Goal: Task Accomplishment & Management: Complete application form

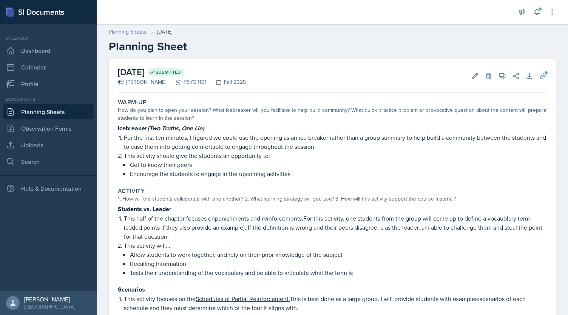
click at [123, 32] on link "Planning Sheets" at bounding box center [128, 32] width 38 height 8
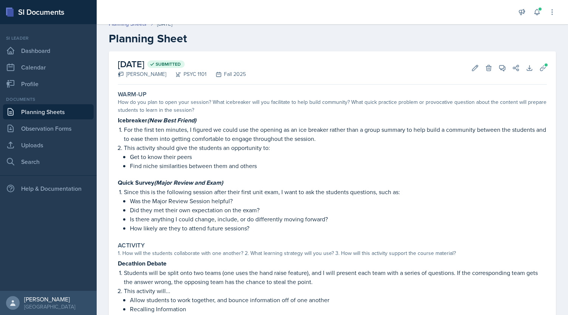
scroll to position [7, 0]
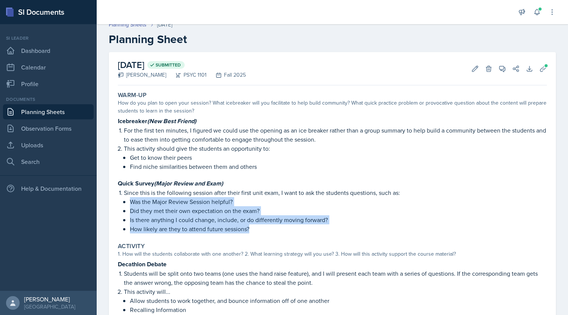
drag, startPoint x: 254, startPoint y: 228, endPoint x: 129, endPoint y: 198, distance: 128.4
click at [129, 198] on li "Since this is the following session after their first unit exam, I want to ask …" at bounding box center [335, 210] width 423 height 45
copy ul "Was the Major Review Session helpful? Did they met their own expectation on the…"
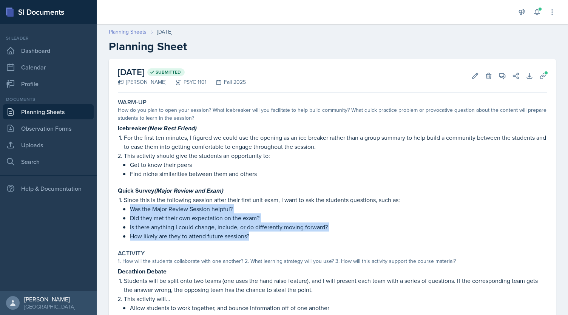
click at [130, 34] on link "Planning Sheets" at bounding box center [128, 32] width 38 height 8
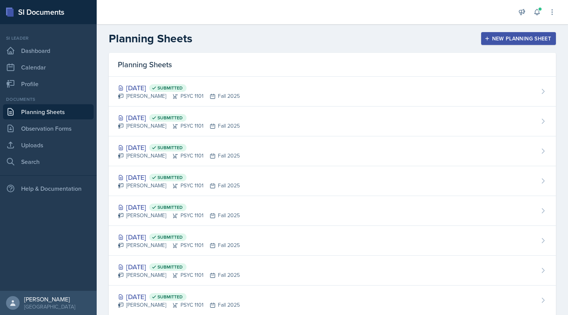
click at [283, 37] on div "New Planning Sheet" at bounding box center [518, 39] width 65 height 6
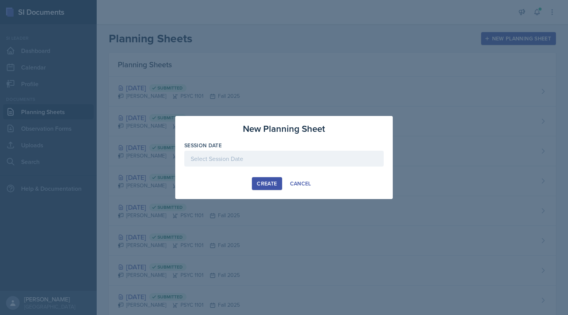
click at [283, 152] on div at bounding box center [283, 159] width 199 height 16
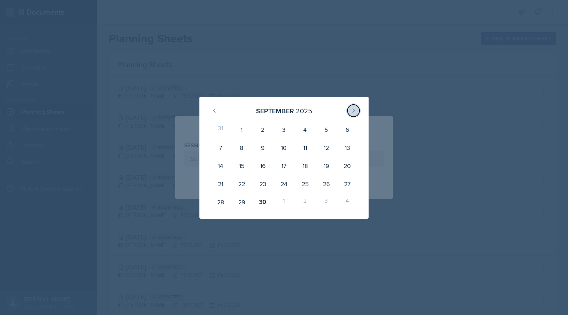
click at [283, 109] on button at bounding box center [353, 111] width 12 height 12
click at [259, 151] on div "7" at bounding box center [262, 148] width 21 height 18
type input "October 7th, 2025"
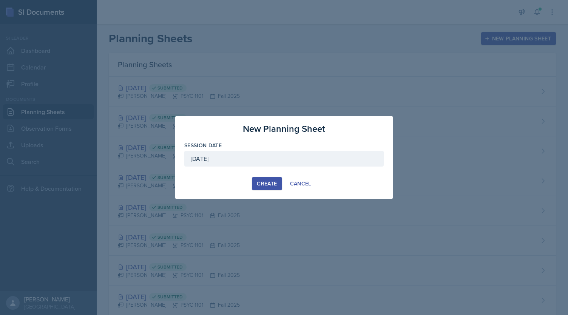
click at [262, 184] on div "Create" at bounding box center [267, 184] width 20 height 6
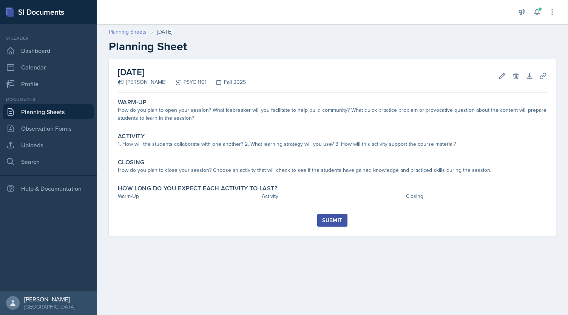
click at [131, 31] on link "Planning Sheets" at bounding box center [128, 32] width 38 height 8
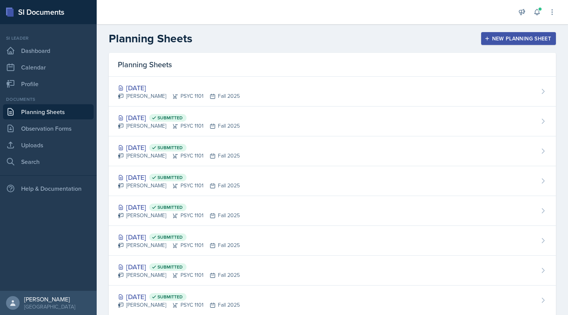
click at [283, 39] on div "New Planning Sheet" at bounding box center [518, 39] width 65 height 6
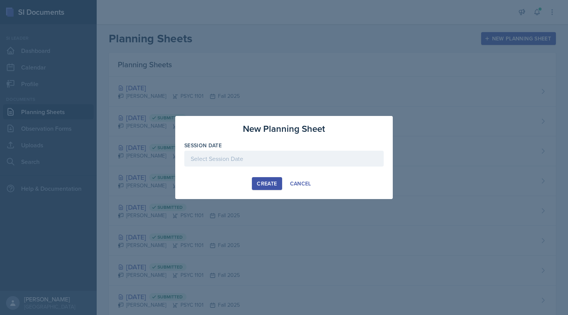
click at [271, 167] on div at bounding box center [283, 171] width 199 height 8
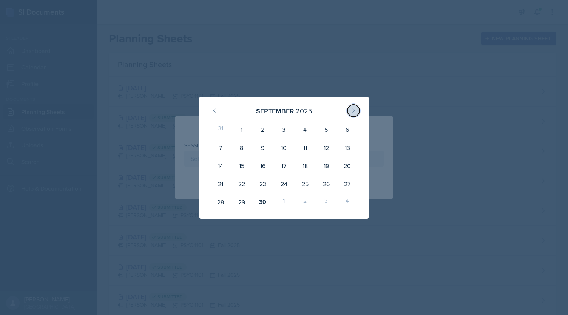
click at [283, 110] on icon at bounding box center [354, 110] width 2 height 3
click at [283, 148] on div "9" at bounding box center [305, 148] width 21 height 18
type input "October 9th, 2025"
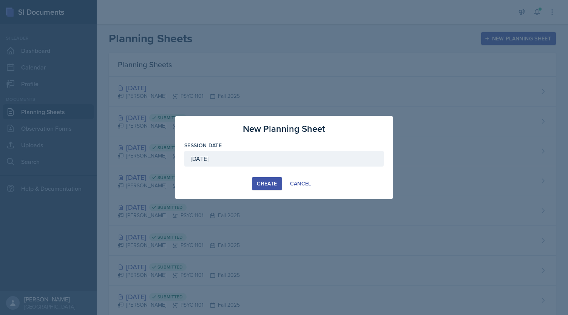
click at [264, 181] on div "Create" at bounding box center [267, 184] width 20 height 6
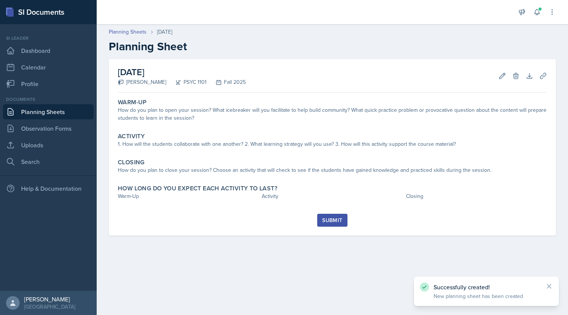
click at [64, 115] on link "Planning Sheets" at bounding box center [48, 111] width 91 height 15
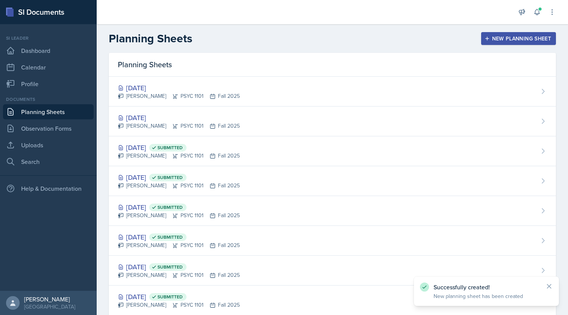
click at [283, 45] on div "Planning Sheets New Planning Sheet" at bounding box center [332, 39] width 471 height 14
click at [283, 34] on button "New Planning Sheet" at bounding box center [518, 38] width 75 height 13
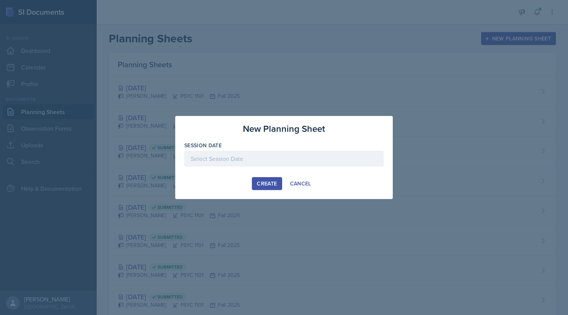
click at [239, 157] on div at bounding box center [283, 159] width 199 height 16
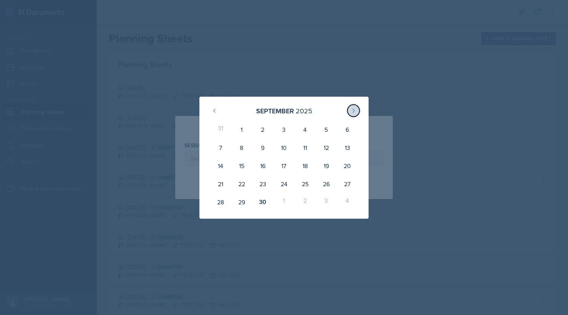
click at [283, 109] on button at bounding box center [353, 111] width 12 height 12
click at [266, 166] on div "14" at bounding box center [262, 166] width 21 height 18
type input "October 14th, 2025"
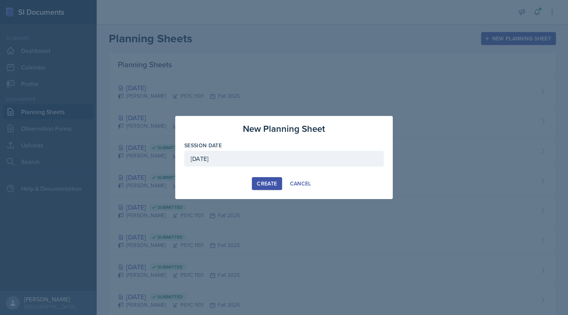
click at [261, 186] on div "Create" at bounding box center [267, 184] width 20 height 6
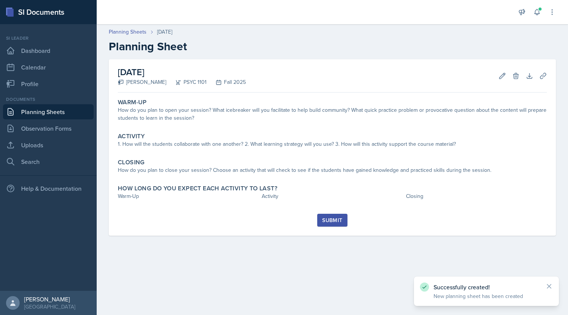
click at [36, 117] on link "Planning Sheets" at bounding box center [48, 111] width 91 height 15
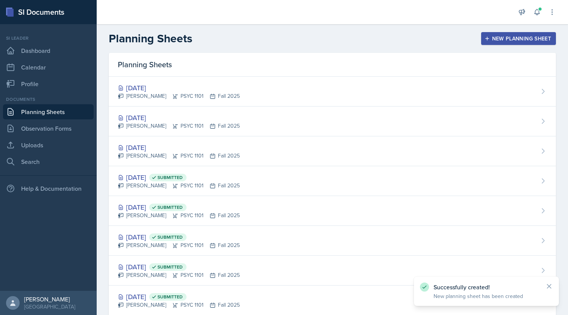
click at [283, 34] on button "New Planning Sheet" at bounding box center [518, 38] width 75 height 13
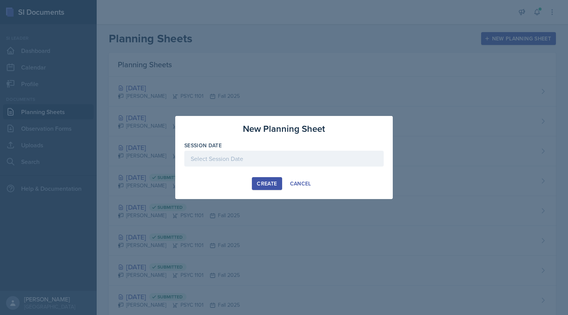
click at [282, 158] on div at bounding box center [283, 159] width 199 height 16
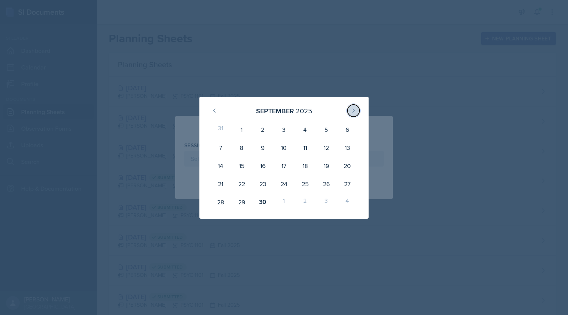
click at [283, 113] on button at bounding box center [353, 111] width 12 height 12
click at [283, 168] on div "16" at bounding box center [305, 166] width 21 height 18
type input "October 16th, 2025"
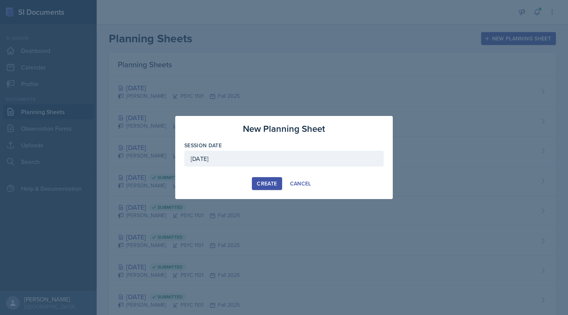
click at [262, 181] on div "Create" at bounding box center [267, 184] width 20 height 6
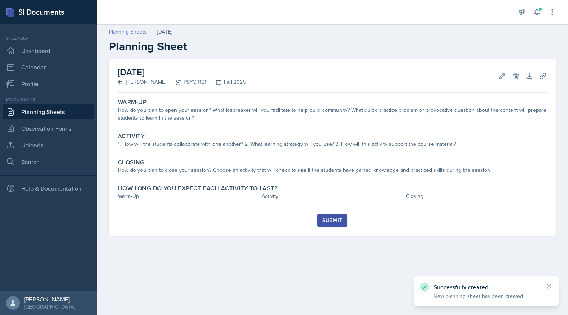
click at [138, 32] on link "Planning Sheets" at bounding box center [128, 32] width 38 height 8
